Goal: Task Accomplishment & Management: Use online tool/utility

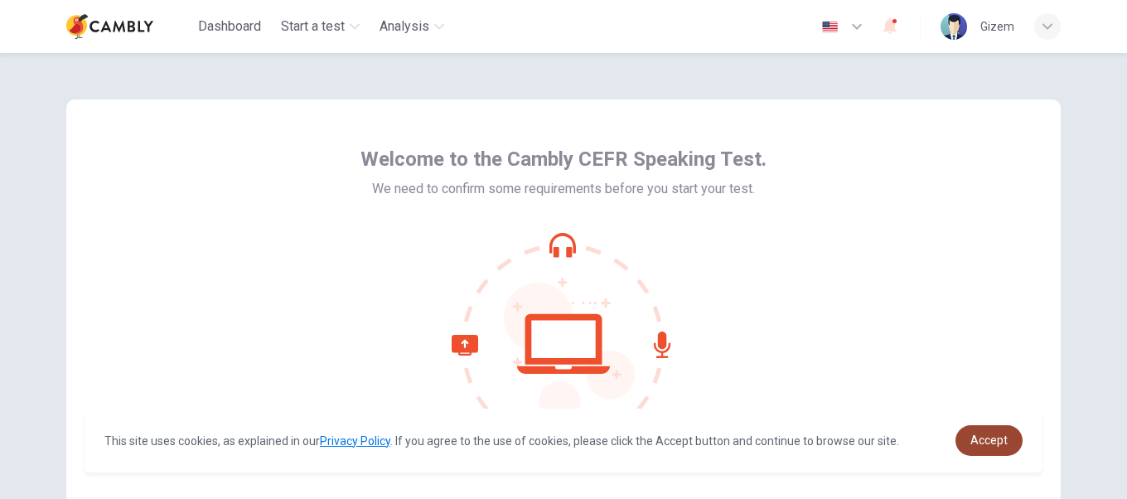
click at [981, 446] on span "Accept" at bounding box center [989, 440] width 37 height 13
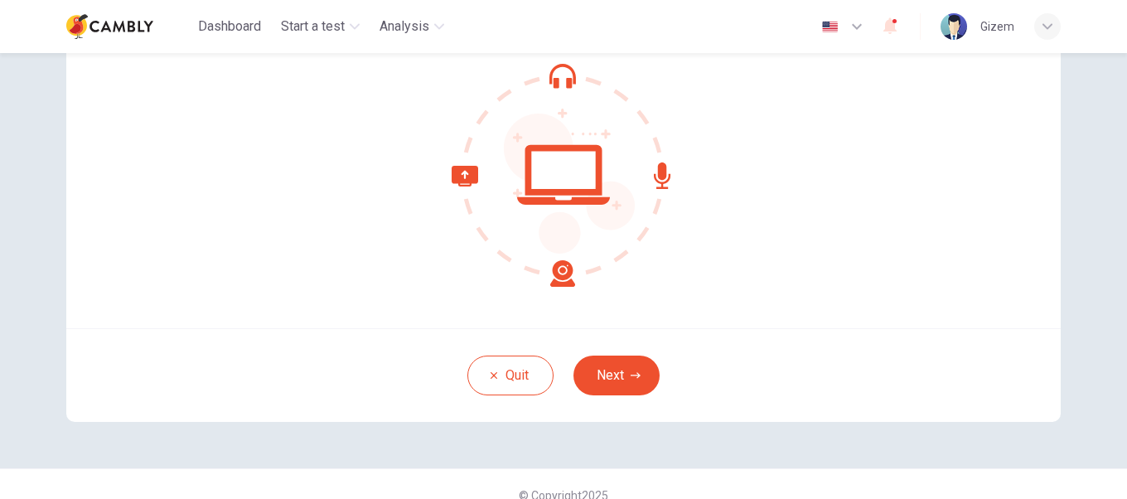
scroll to position [167, 0]
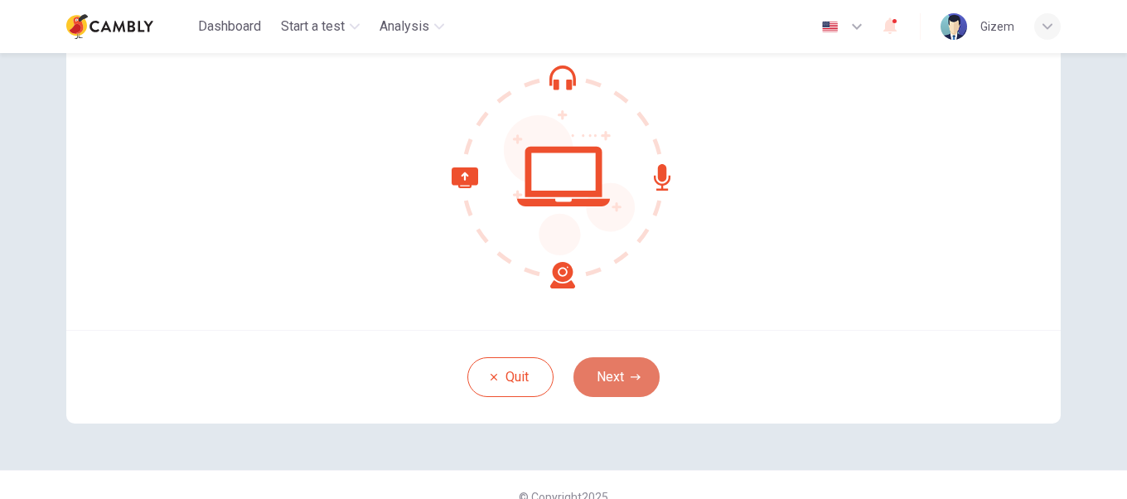
click at [632, 380] on icon "button" at bounding box center [636, 377] width 10 height 10
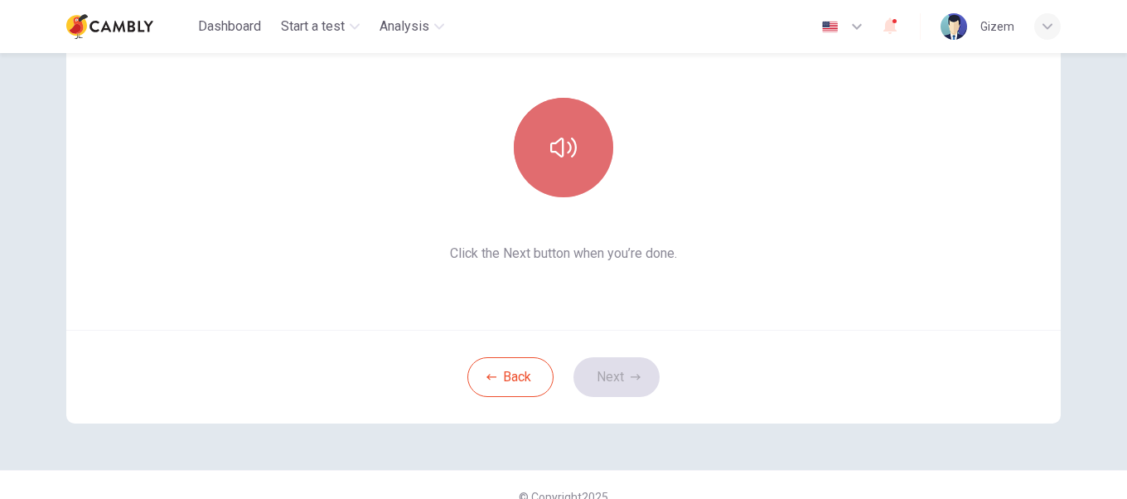
click at [596, 176] on button "button" at bounding box center [563, 147] width 99 height 99
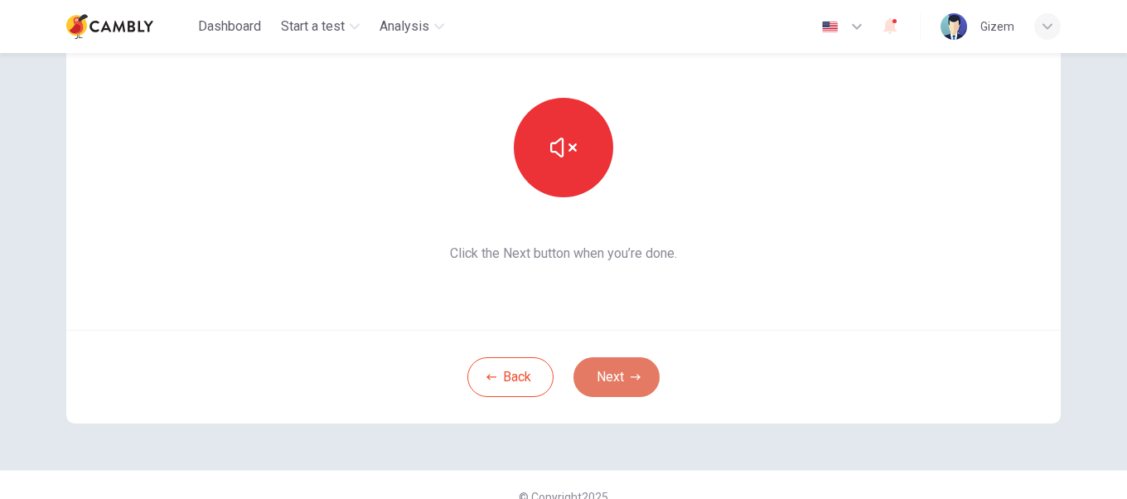
click at [610, 377] on button "Next" at bounding box center [617, 377] width 86 height 40
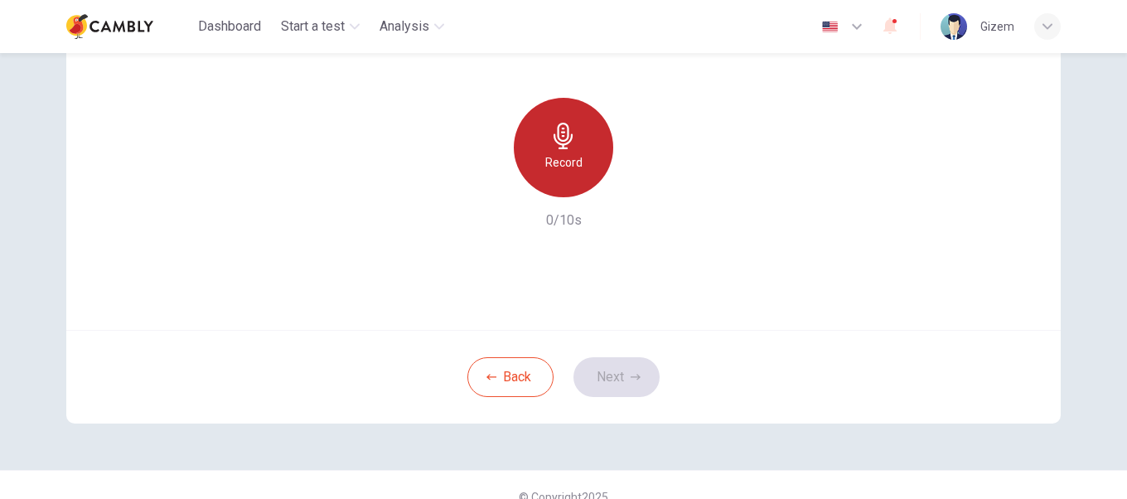
click at [555, 177] on div "Record" at bounding box center [563, 147] width 99 height 99
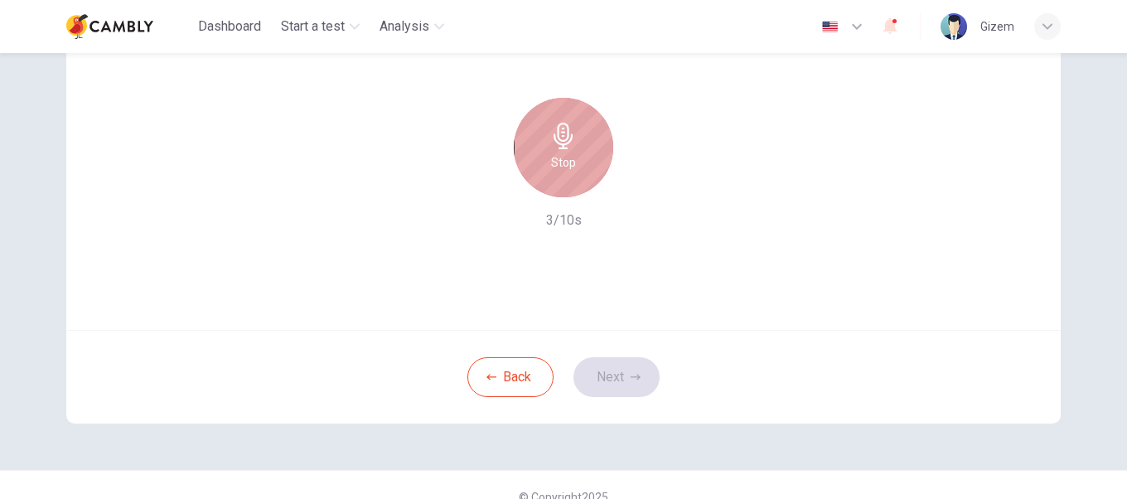
click at [551, 157] on h6 "Stop" at bounding box center [563, 163] width 25 height 20
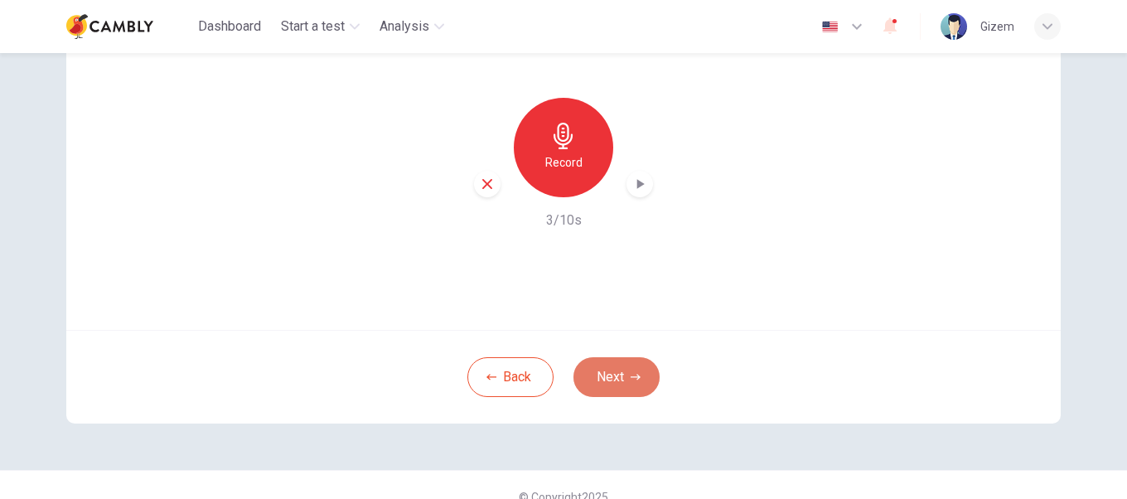
click at [603, 381] on button "Next" at bounding box center [617, 377] width 86 height 40
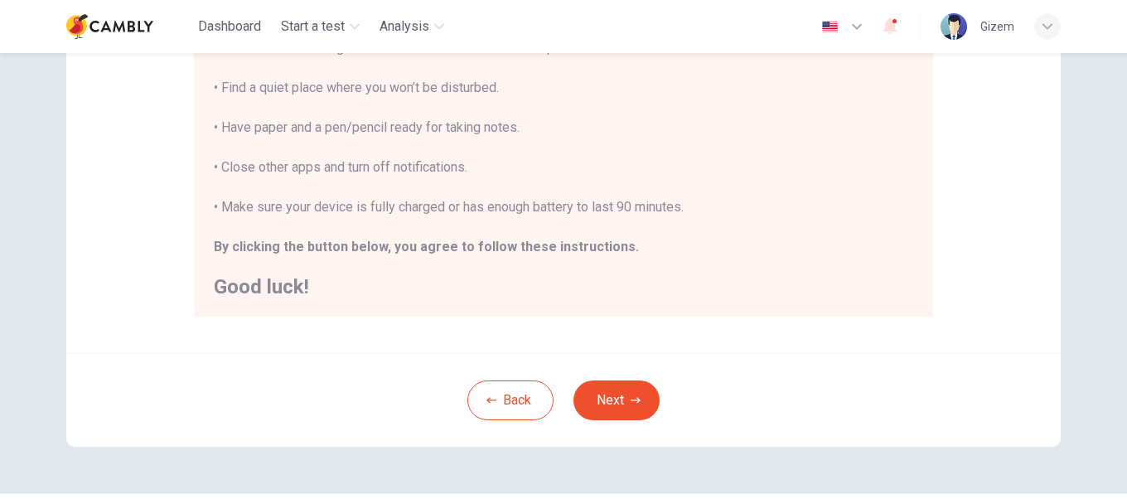
scroll to position [404, 0]
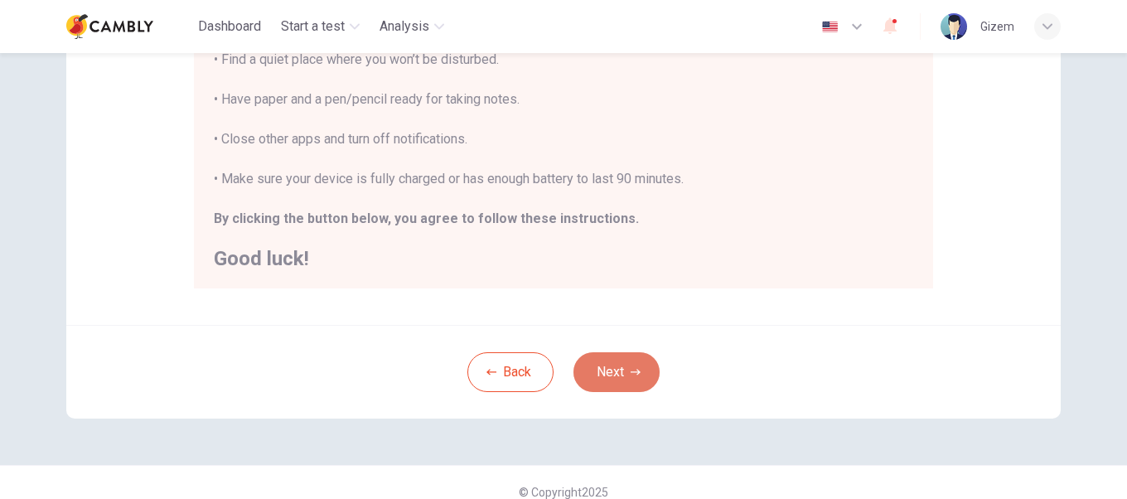
click at [608, 377] on button "Next" at bounding box center [617, 372] width 86 height 40
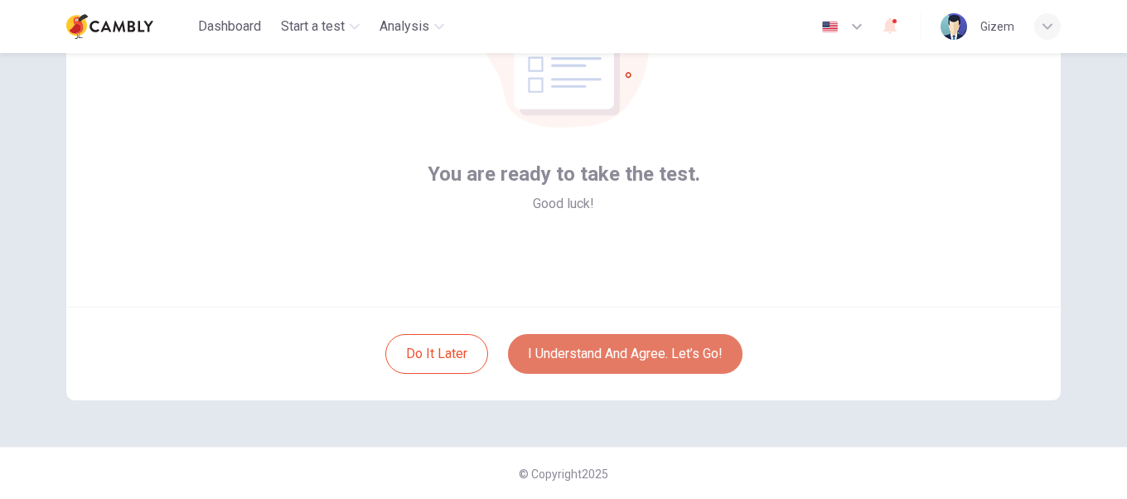
click at [617, 356] on button "I understand and agree. Let’s go!" at bounding box center [625, 354] width 235 height 40
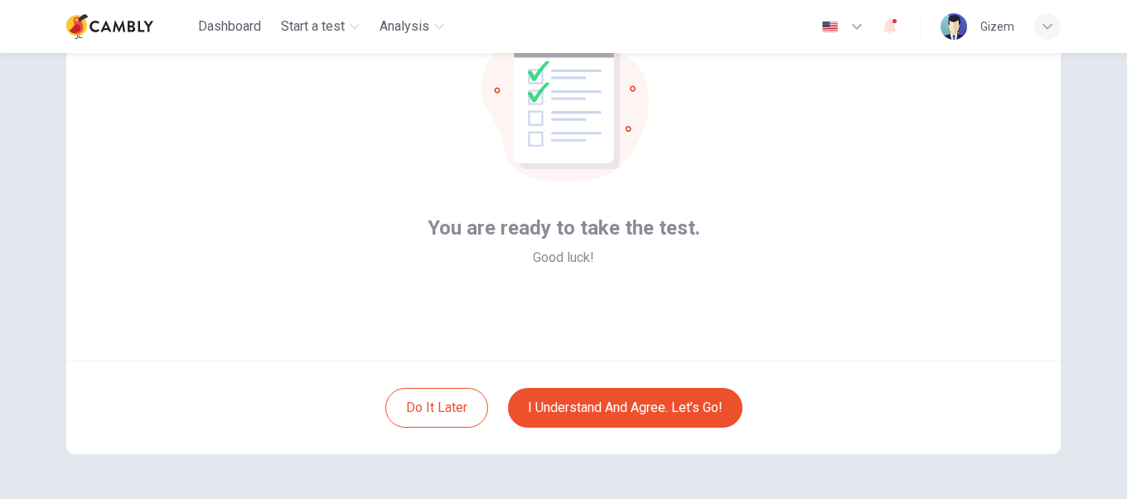
scroll to position [143, 0]
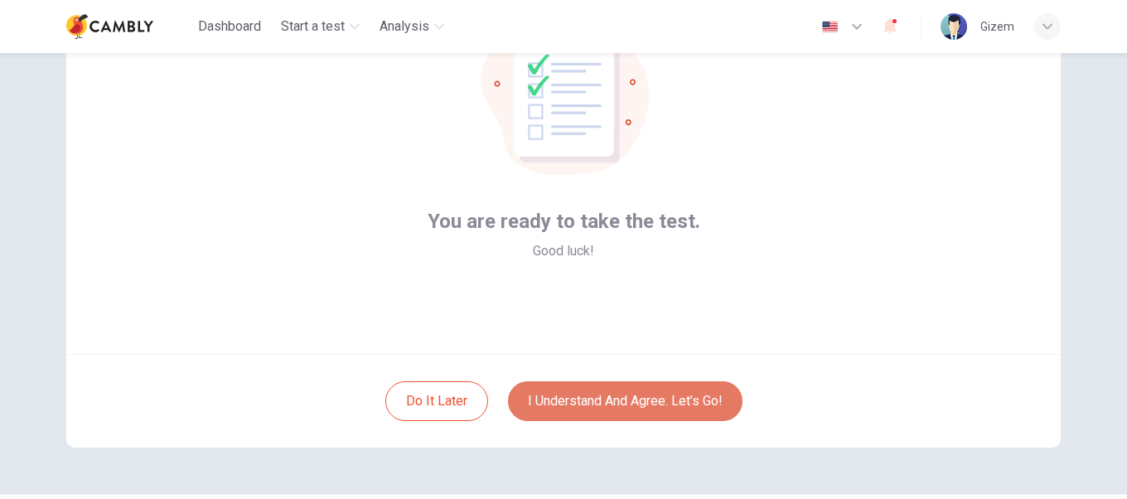
click at [637, 403] on button "I understand and agree. Let’s go!" at bounding box center [625, 401] width 235 height 40
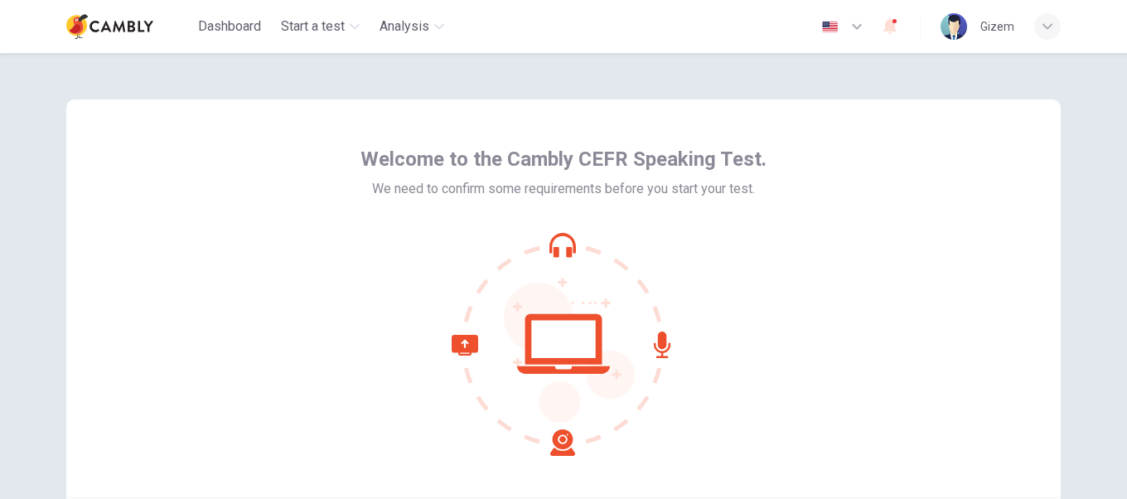
drag, startPoint x: 1114, startPoint y: 160, endPoint x: 1119, endPoint y: 174, distance: 14.9
click at [1119, 174] on div "Welcome to the Cambly CEFR Speaking Test. We need to confirm some requirements …" at bounding box center [563, 276] width 1127 height 446
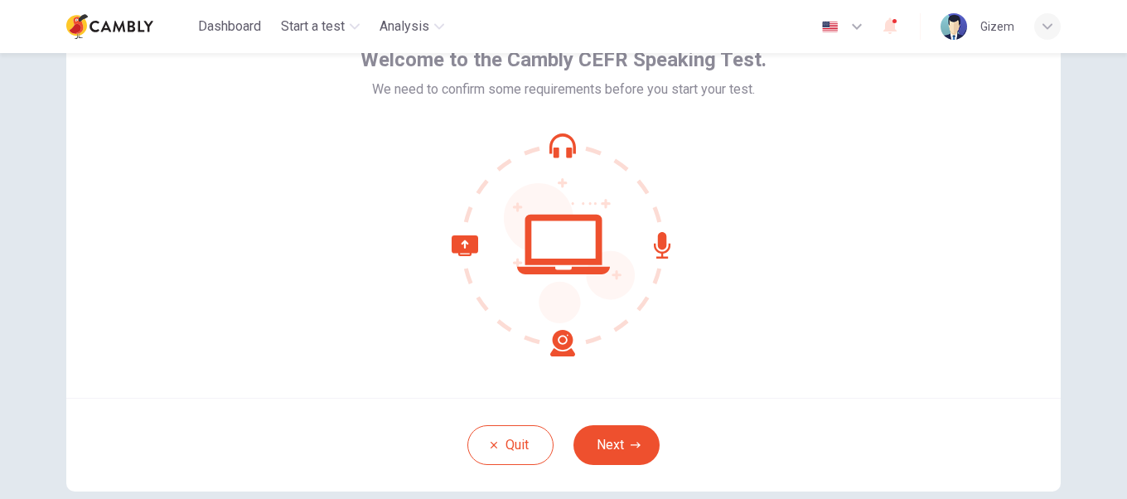
scroll to position [191, 0]
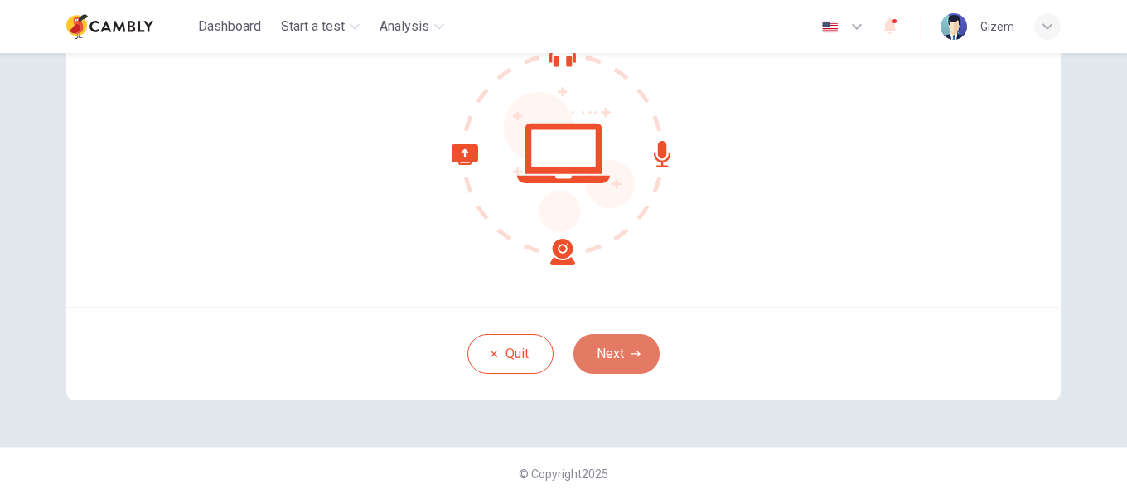
click at [619, 356] on button "Next" at bounding box center [617, 354] width 86 height 40
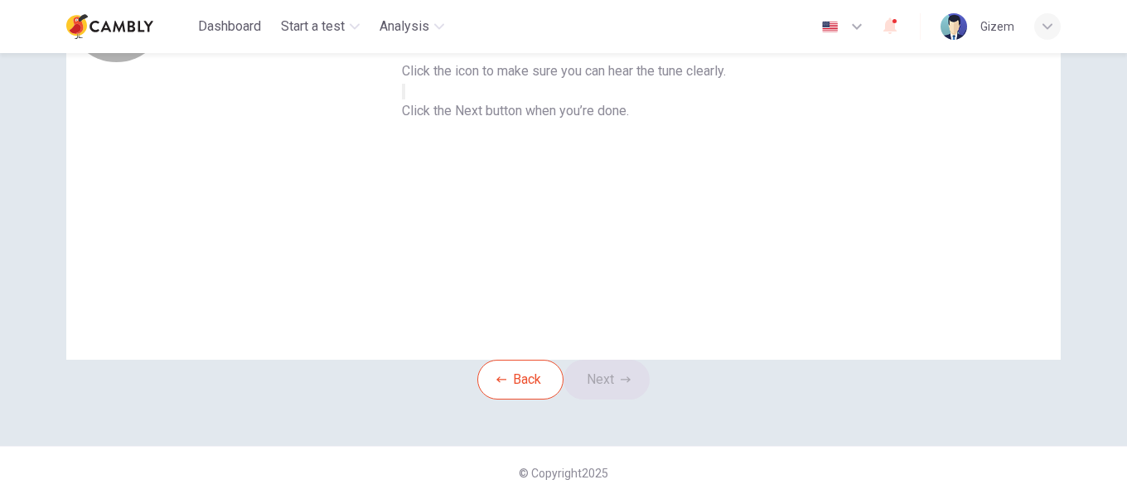
click at [405, 99] on button "button" at bounding box center [403, 92] width 3 height 16
click at [623, 361] on button "Next" at bounding box center [607, 380] width 86 height 40
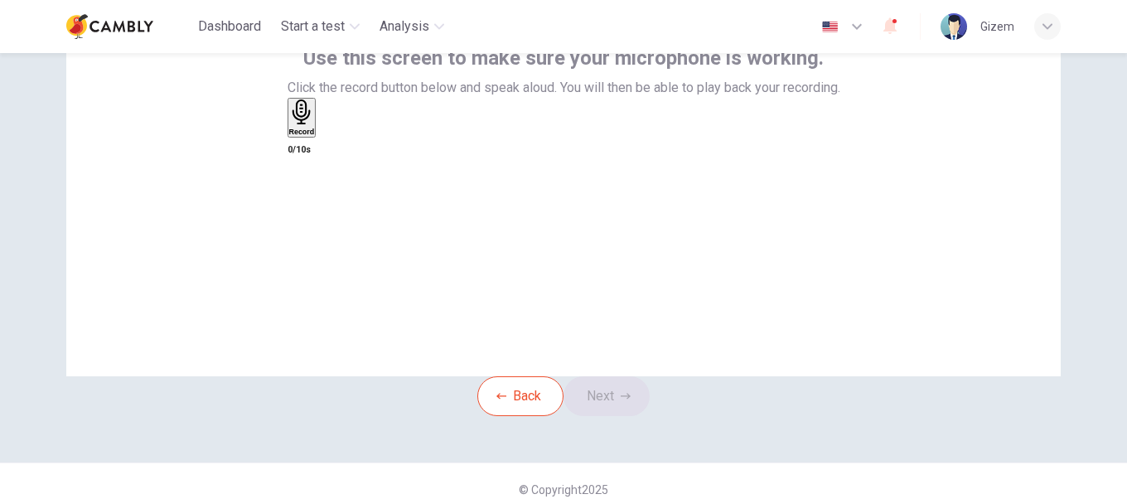
scroll to position [158, 0]
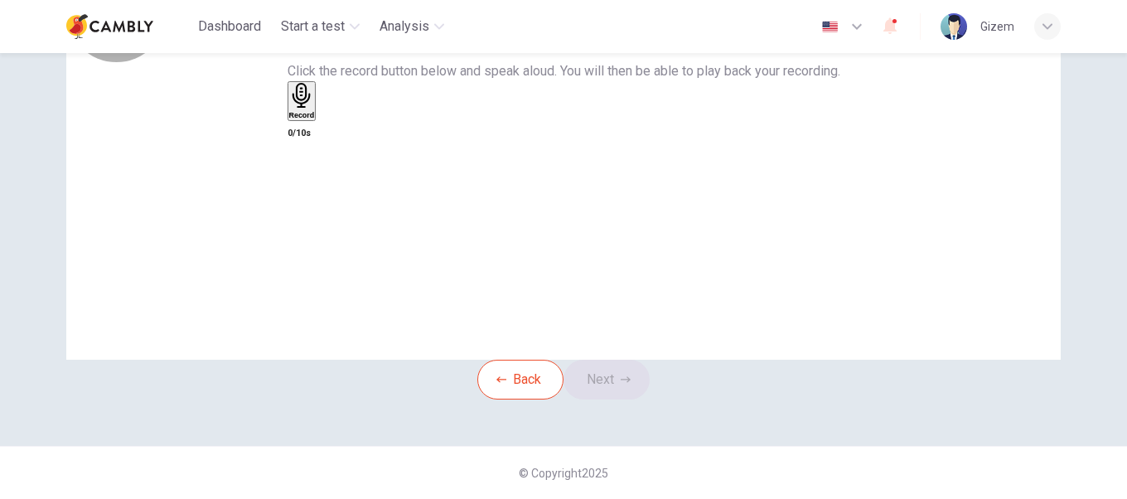
click at [315, 119] on div "Record" at bounding box center [302, 101] width 26 height 36
click at [306, 157] on div "Stop" at bounding box center [297, 149] width 17 height 133
click at [602, 394] on button "Next" at bounding box center [607, 380] width 86 height 40
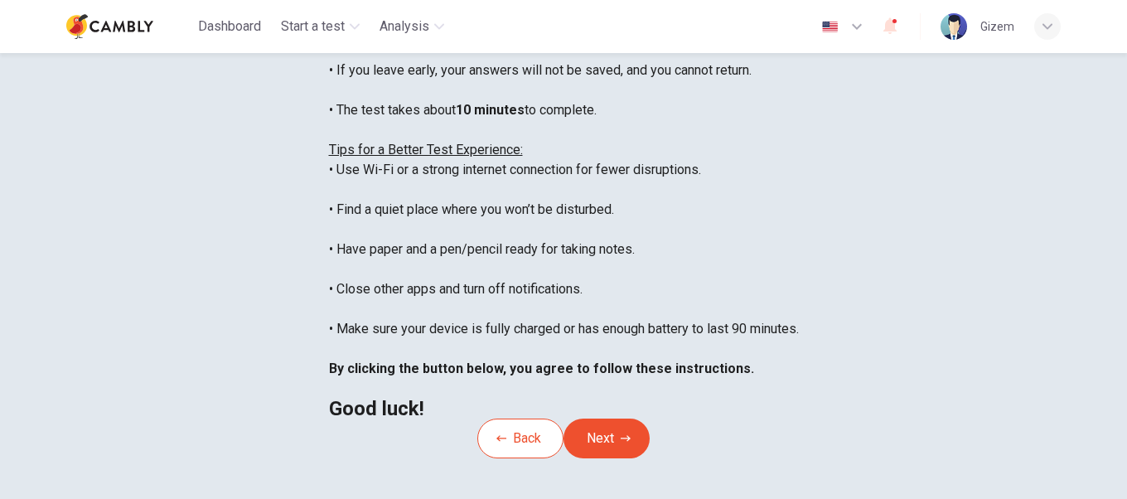
drag, startPoint x: 428, startPoint y: 142, endPoint x: 502, endPoint y: 395, distance: 264.4
click at [502, 395] on div "You are about to start a CEFR Speaking Test . Before You Start the Test: • Once…" at bounding box center [564, 190] width 470 height 458
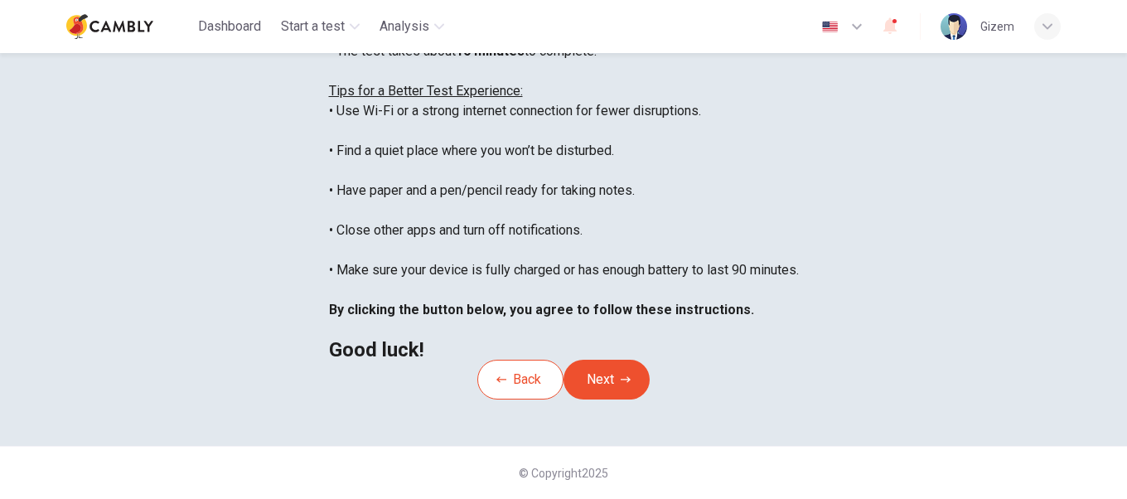
scroll to position [390, 0]
click at [627, 381] on icon "button" at bounding box center [626, 380] width 10 height 10
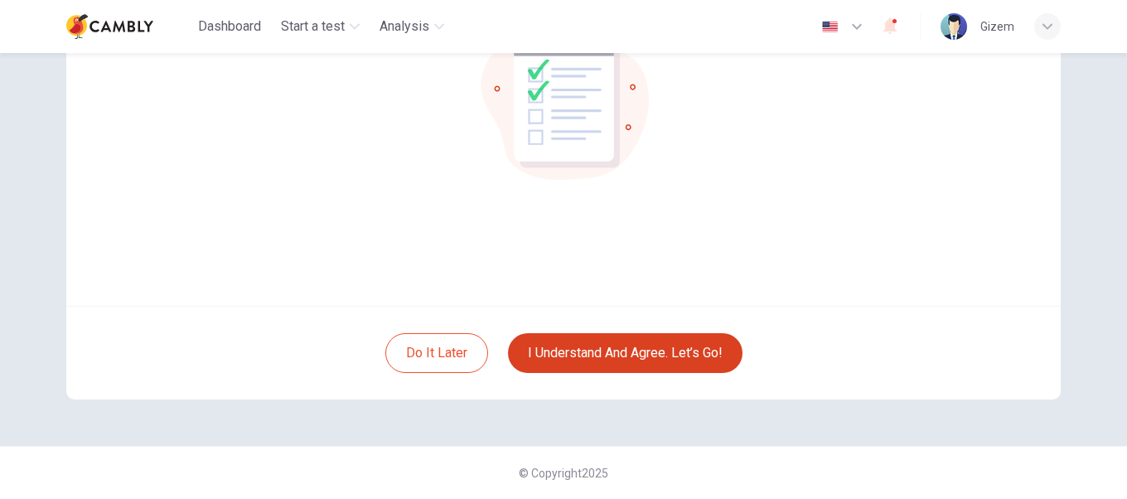
scroll to position [191, 0]
click at [563, 353] on button "I understand and agree. Let’s go!" at bounding box center [625, 354] width 235 height 40
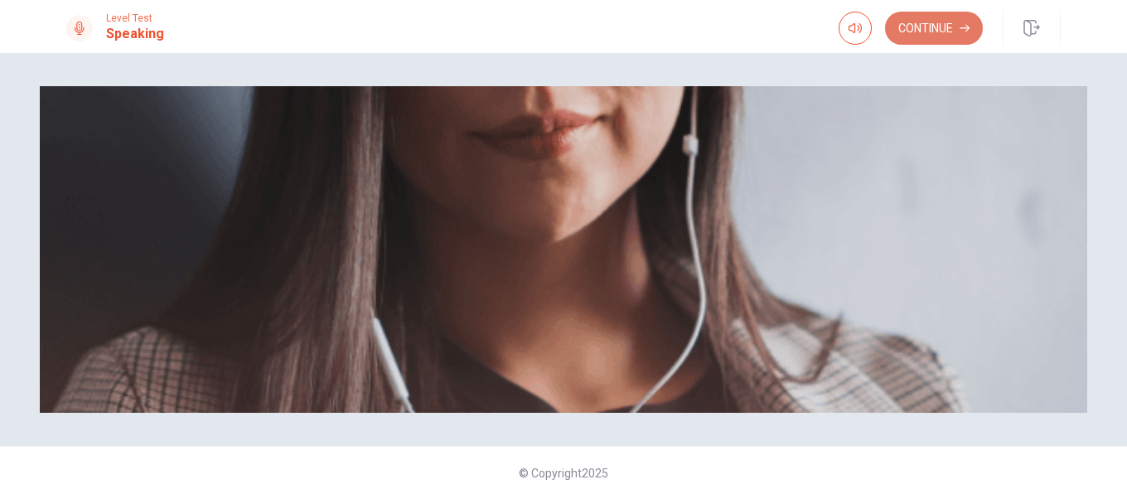
click at [945, 32] on button "Continue" at bounding box center [934, 28] width 98 height 33
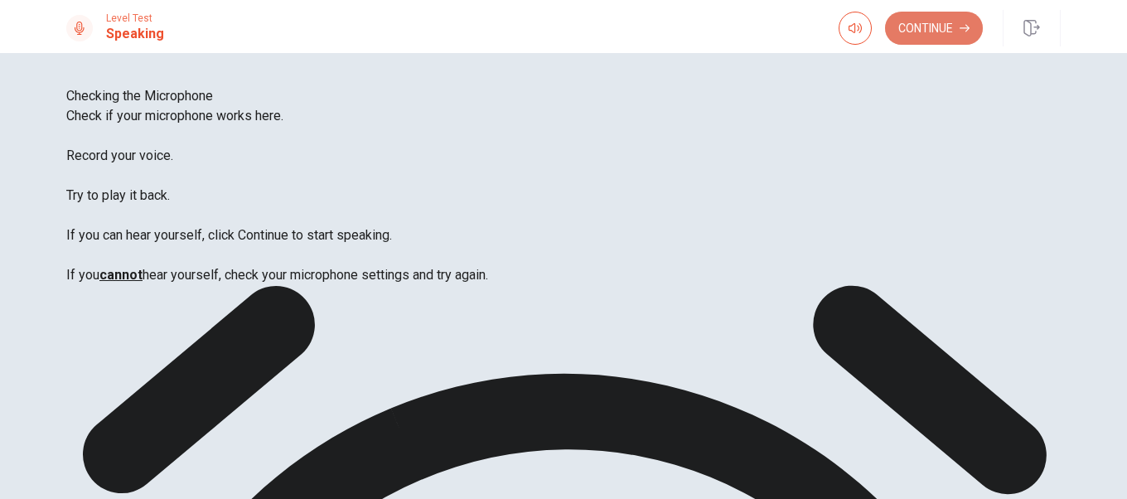
click at [934, 30] on button "Continue" at bounding box center [934, 28] width 98 height 33
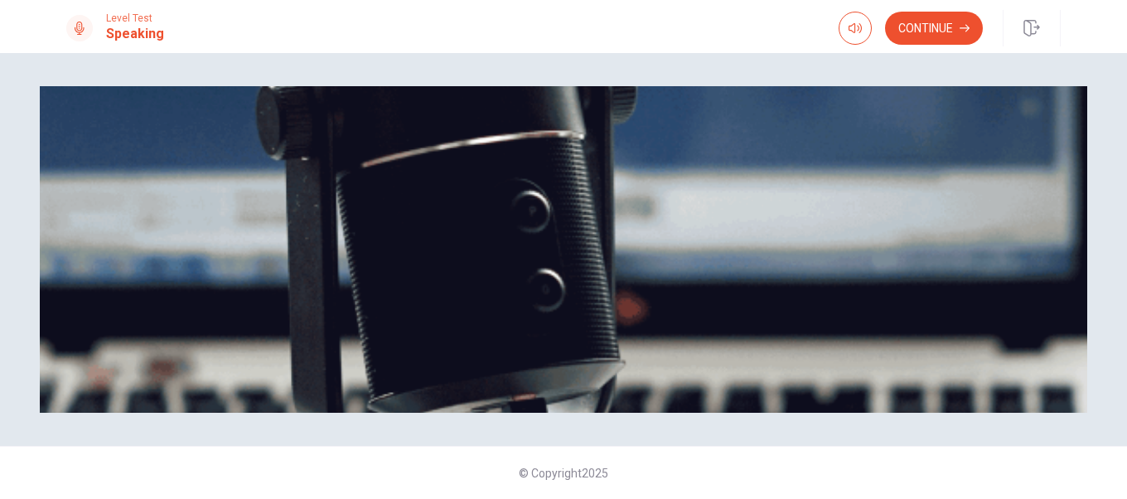
scroll to position [143, 0]
click at [908, 22] on button "Continue" at bounding box center [934, 28] width 98 height 33
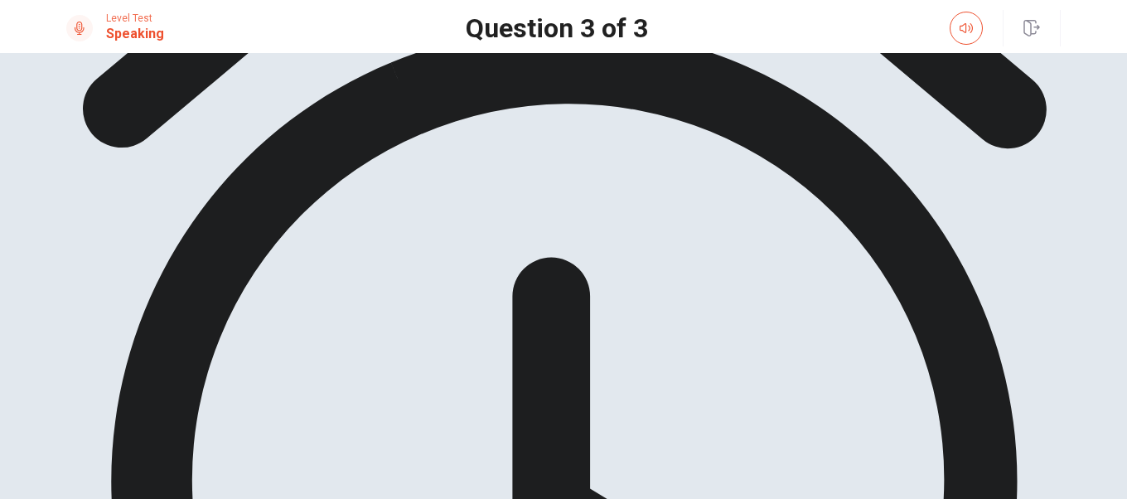
scroll to position [104, 0]
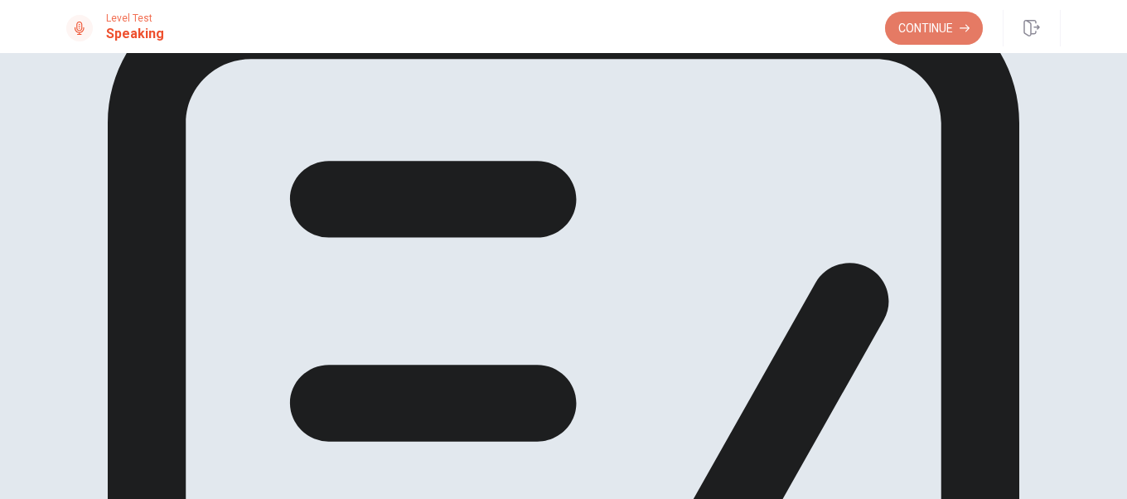
click at [926, 36] on button "Continue" at bounding box center [934, 28] width 98 height 33
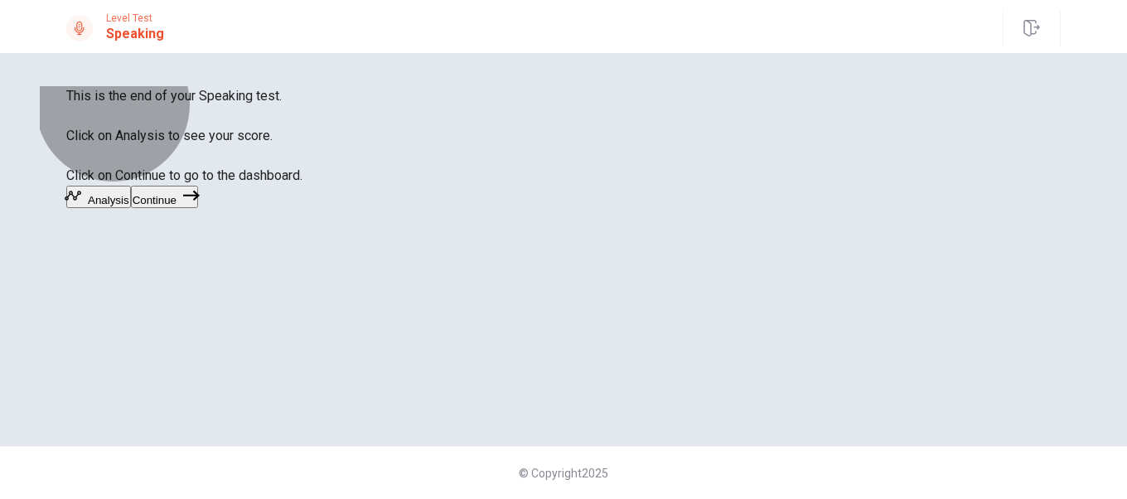
click at [198, 208] on button "Continue" at bounding box center [164, 197] width 67 height 22
